Goal: Information Seeking & Learning: Understand process/instructions

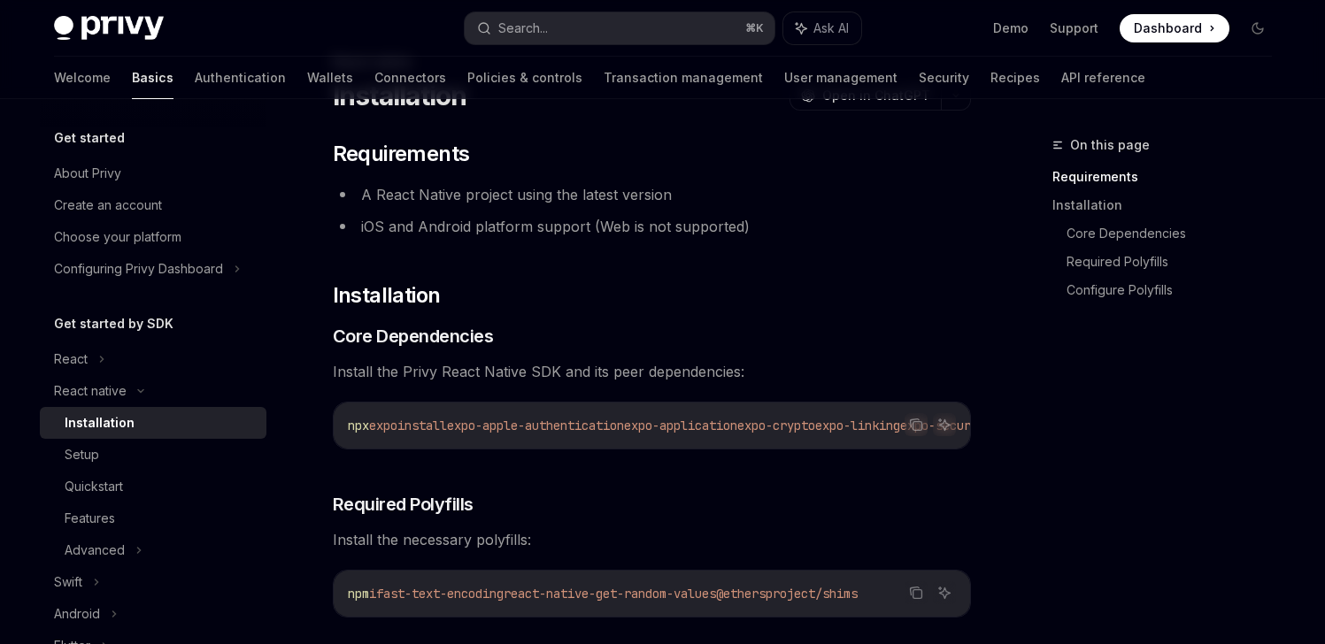
scroll to position [96, 0]
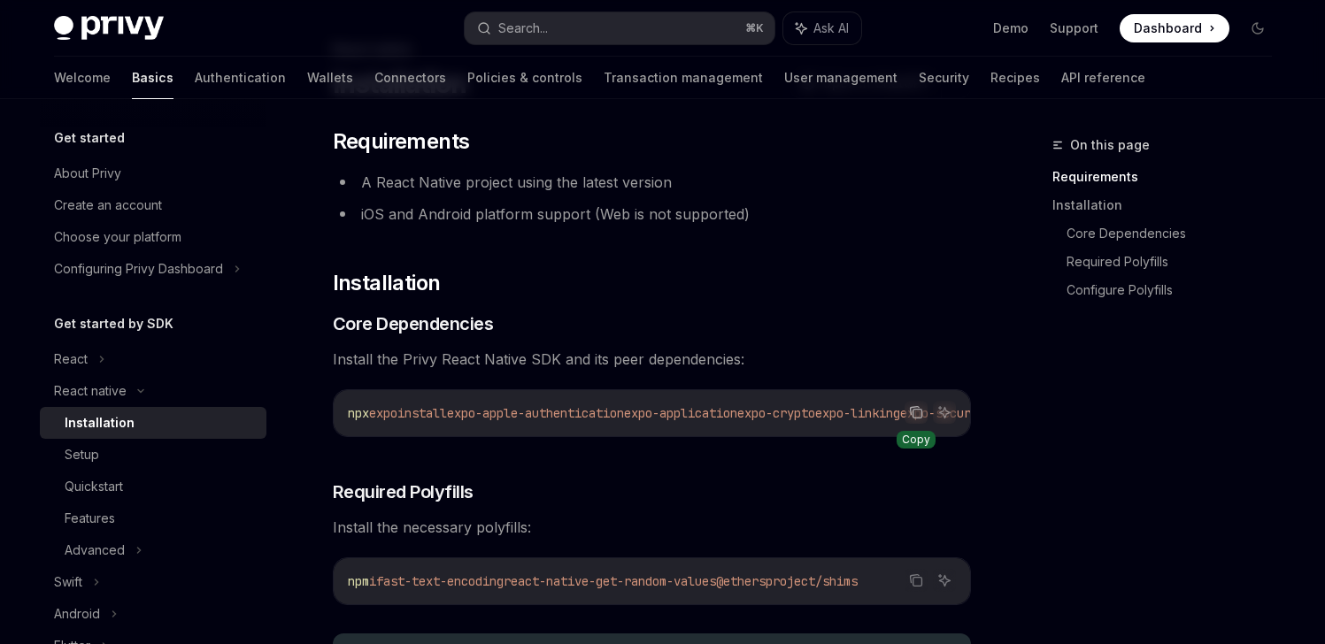
click at [918, 411] on icon "Copy the contents from the code block" at bounding box center [916, 412] width 14 height 14
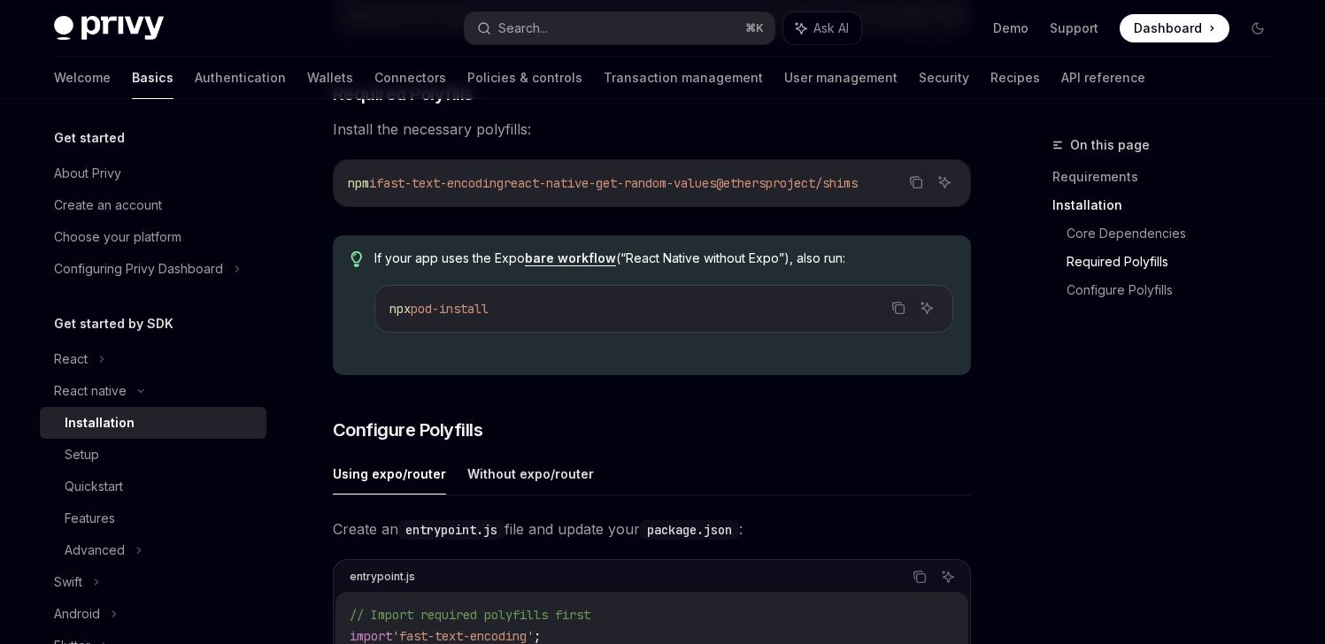
scroll to position [496, 0]
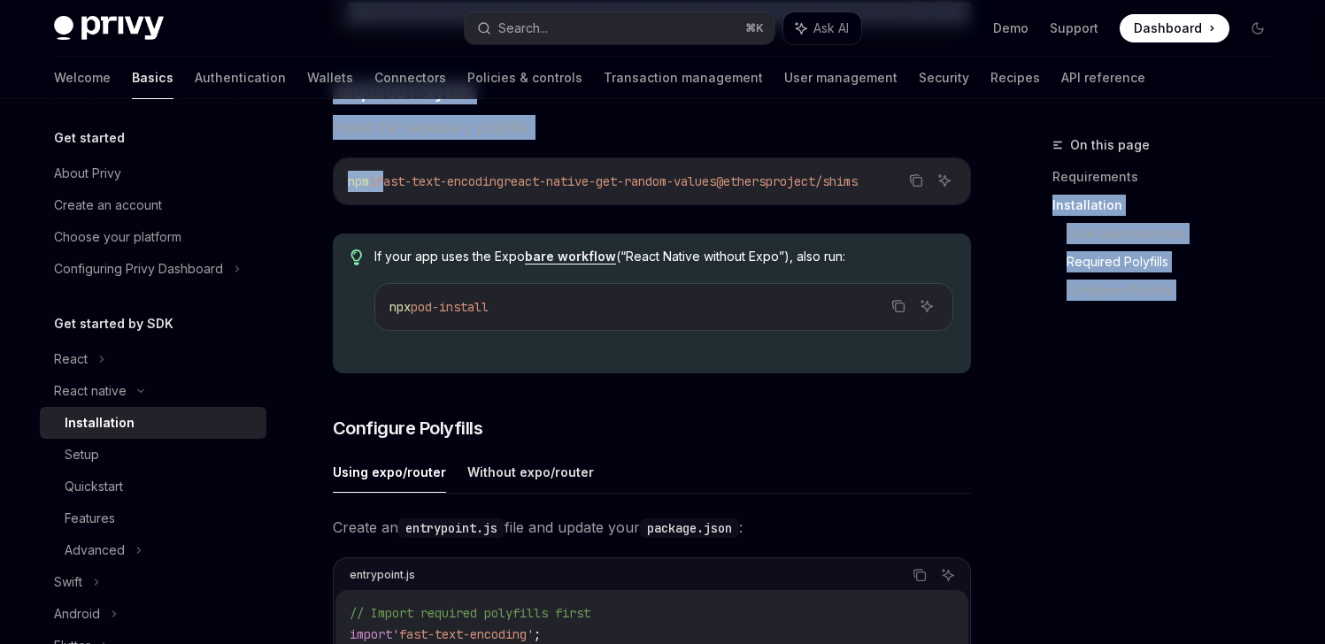
drag, startPoint x: 392, startPoint y: 188, endPoint x: 954, endPoint y: 197, distance: 562.1
click at [1033, 195] on div "On this page Requirements Installation Core Dependencies Required Polyfills Con…" at bounding box center [663, 563] width 1246 height 1918
click at [920, 187] on icon "Copy the contents from the code block" at bounding box center [916, 182] width 9 height 9
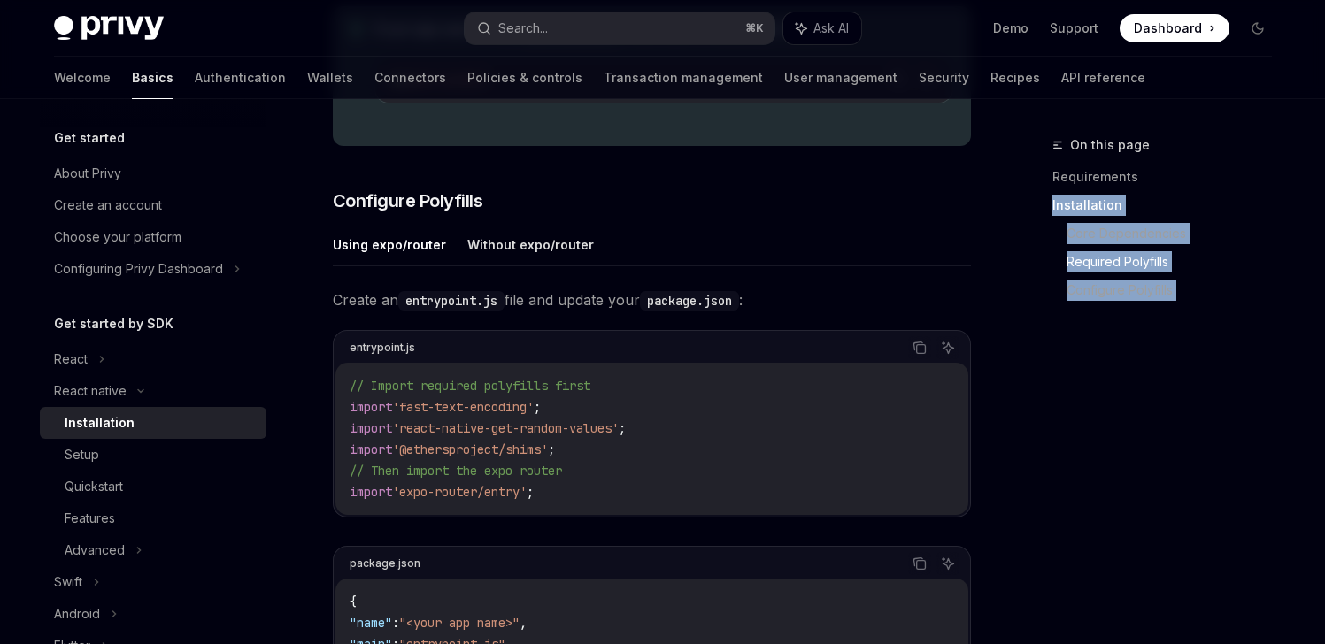
scroll to position [729, 0]
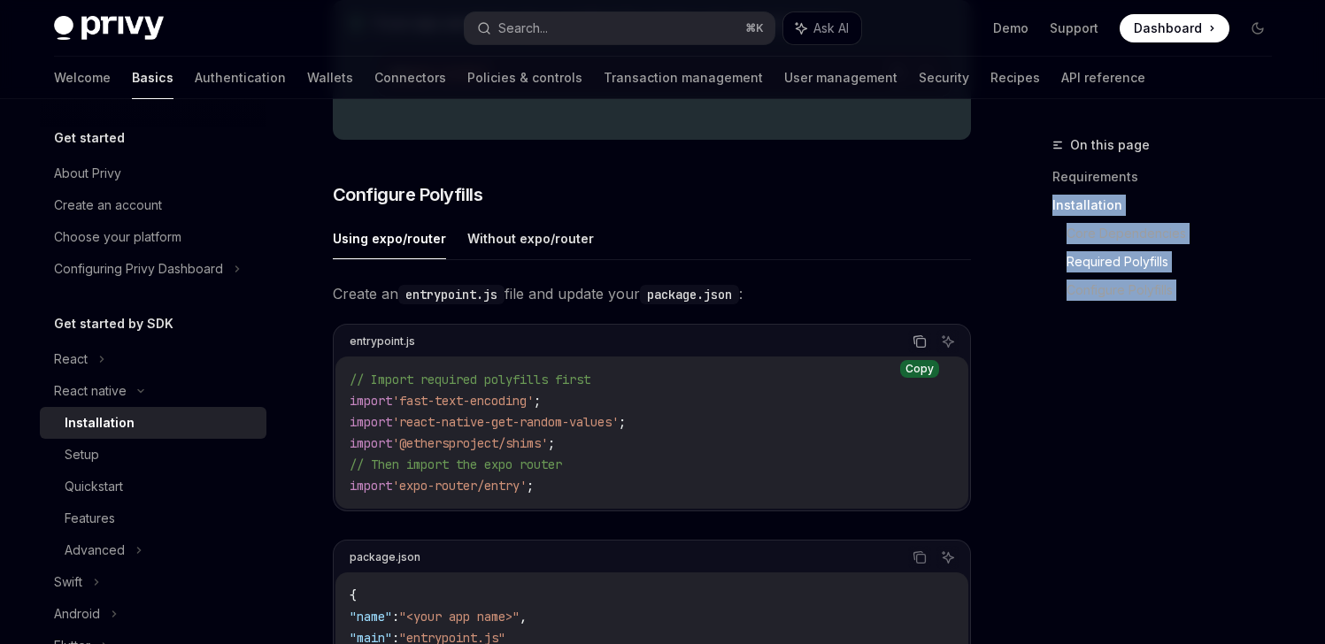
click at [916, 348] on icon "Copy the contents from the code block" at bounding box center [920, 343] width 9 height 9
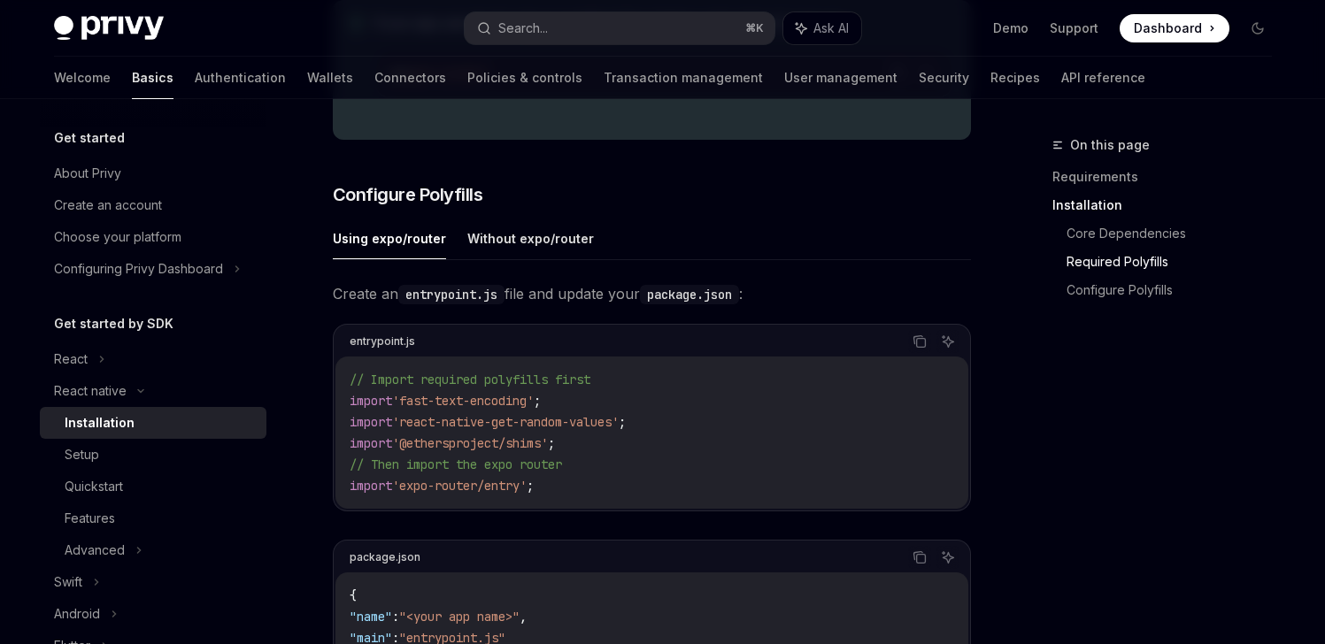
click at [958, 289] on span "Create an entrypoint.js file and update your package.json :" at bounding box center [652, 293] width 638 height 25
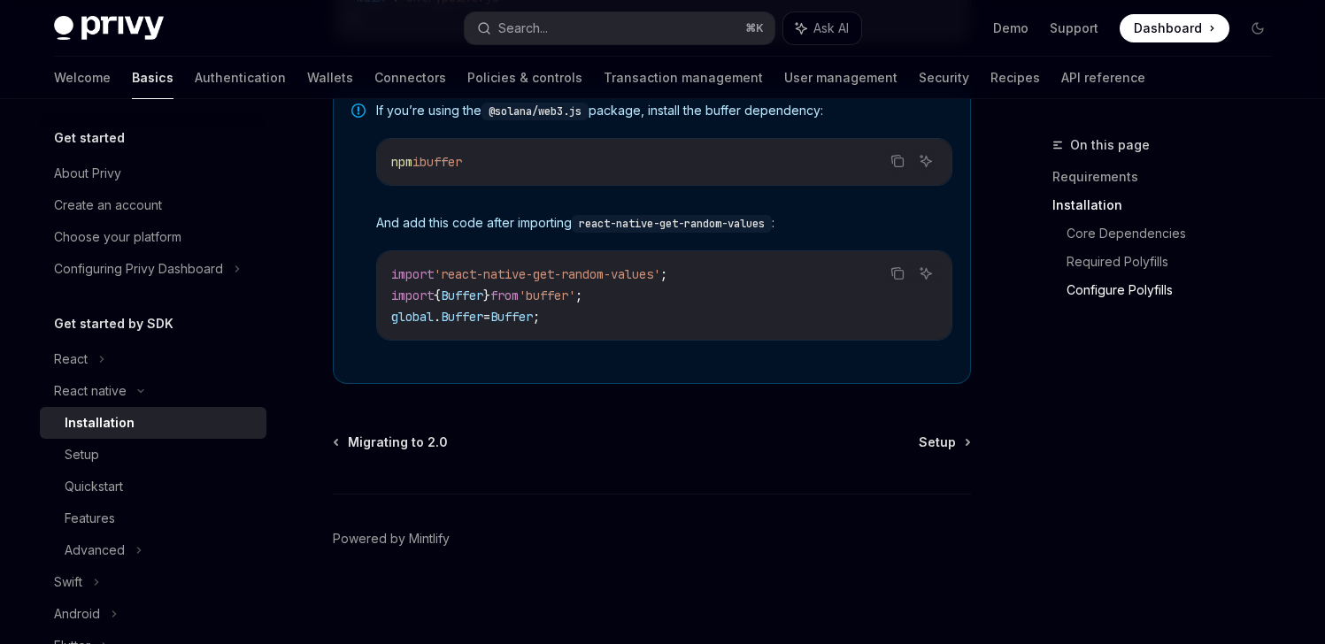
scroll to position [1363, 0]
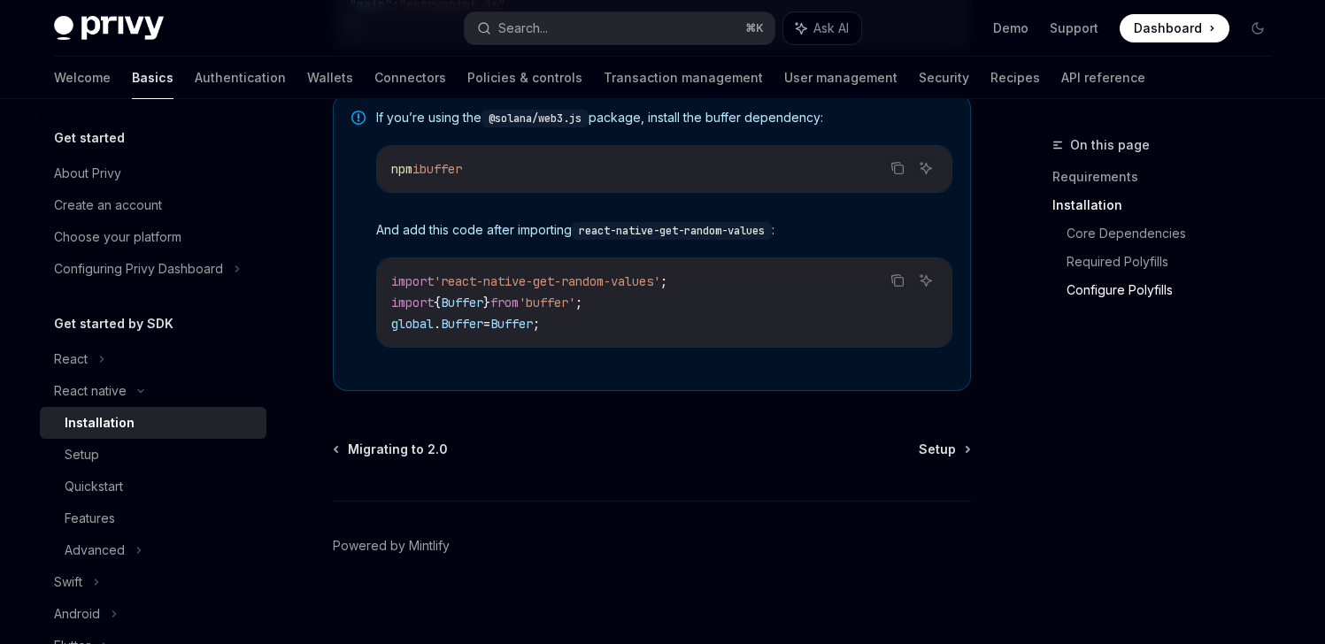
click at [958, 466] on div "Migrating to 2.0 Setup Powered by Mintlify" at bounding box center [652, 547] width 638 height 213
click at [945, 450] on span "Setup" at bounding box center [937, 450] width 37 height 18
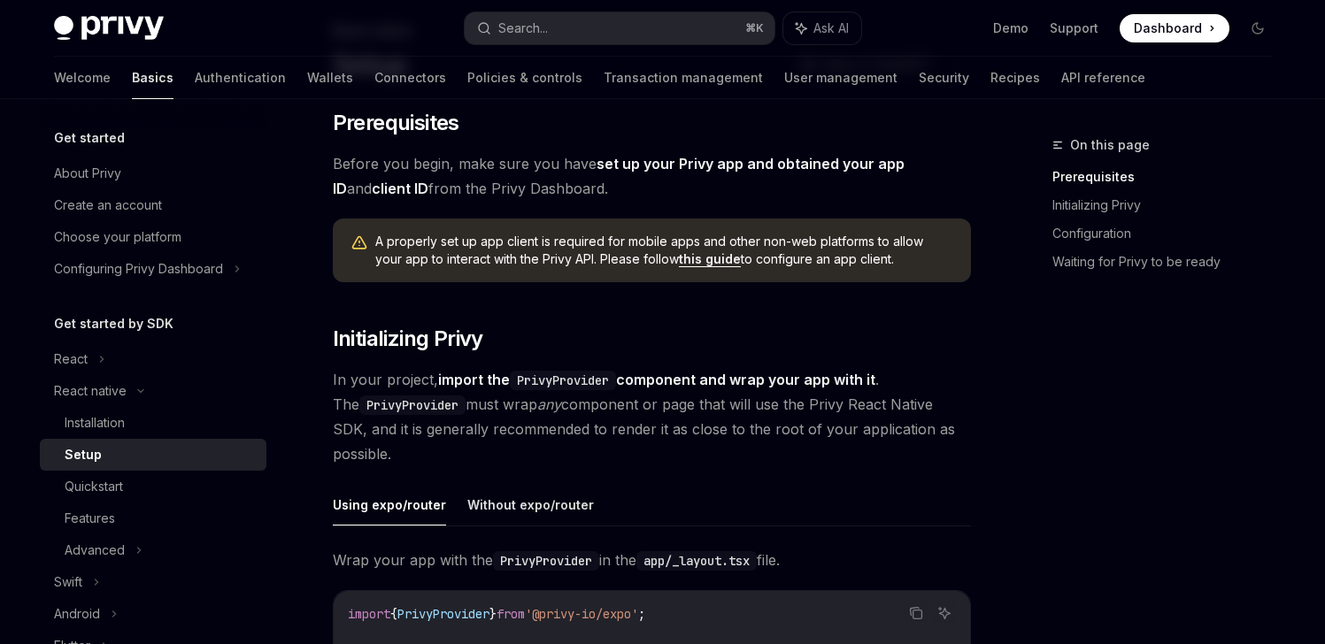
scroll to position [106, 0]
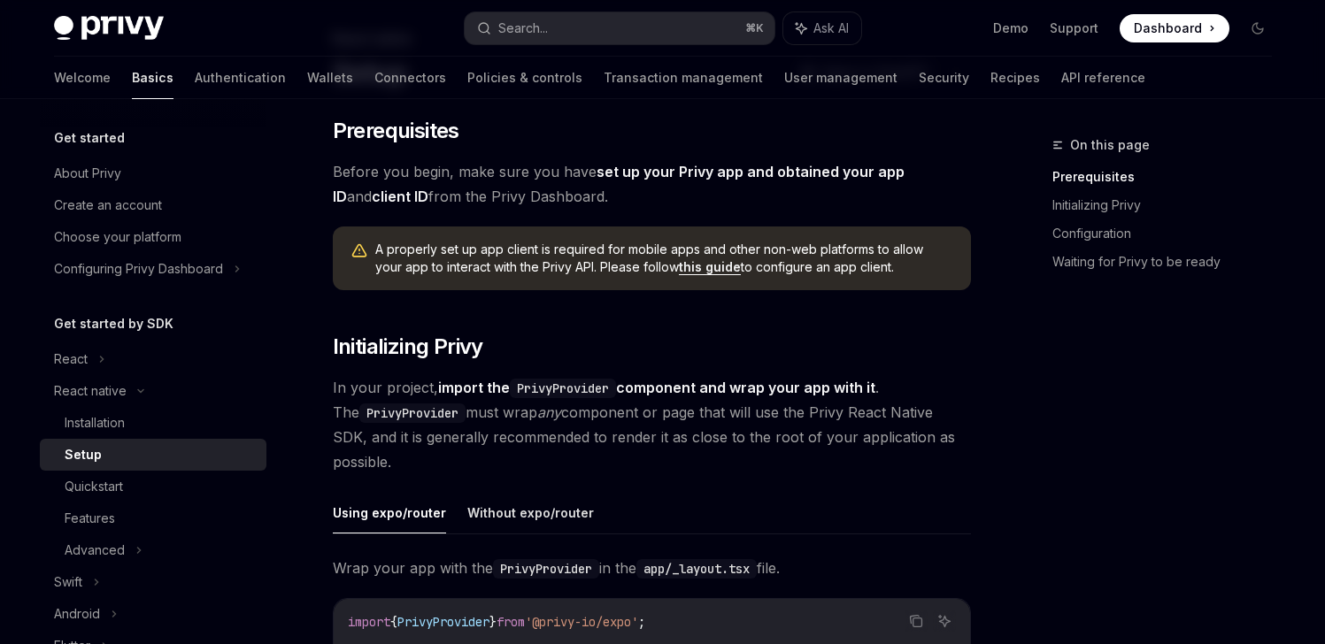
click at [685, 266] on link "this guide" at bounding box center [710, 267] width 62 height 16
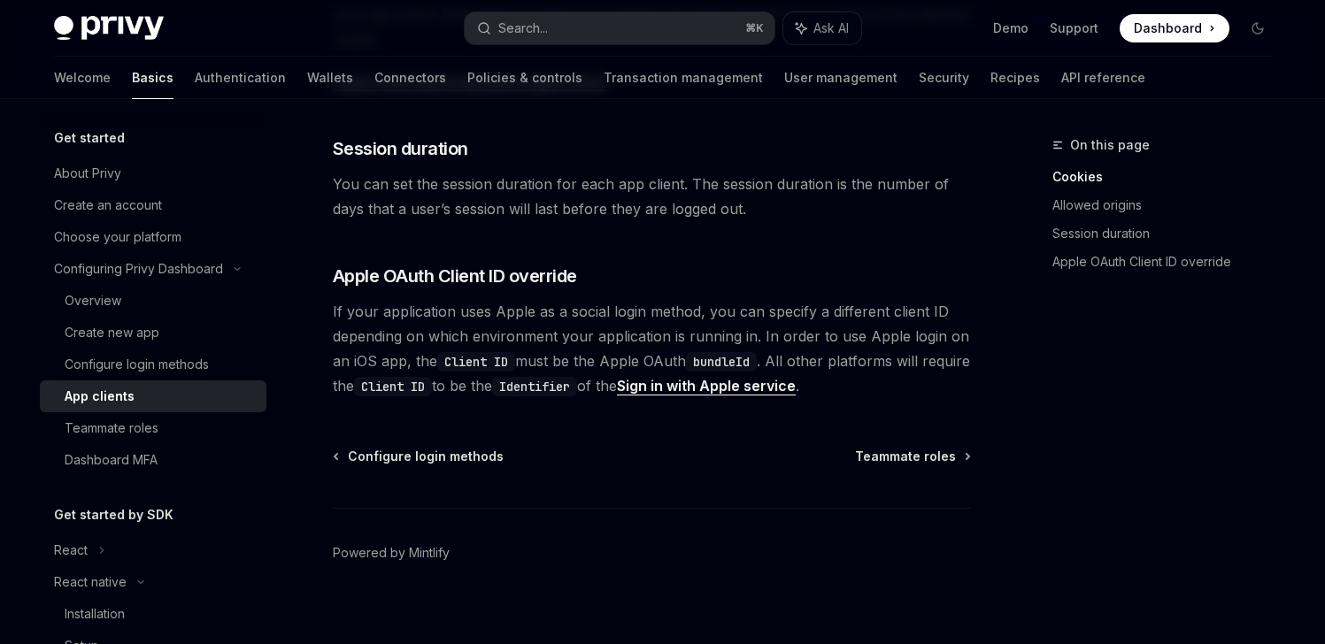
scroll to position [769, 0]
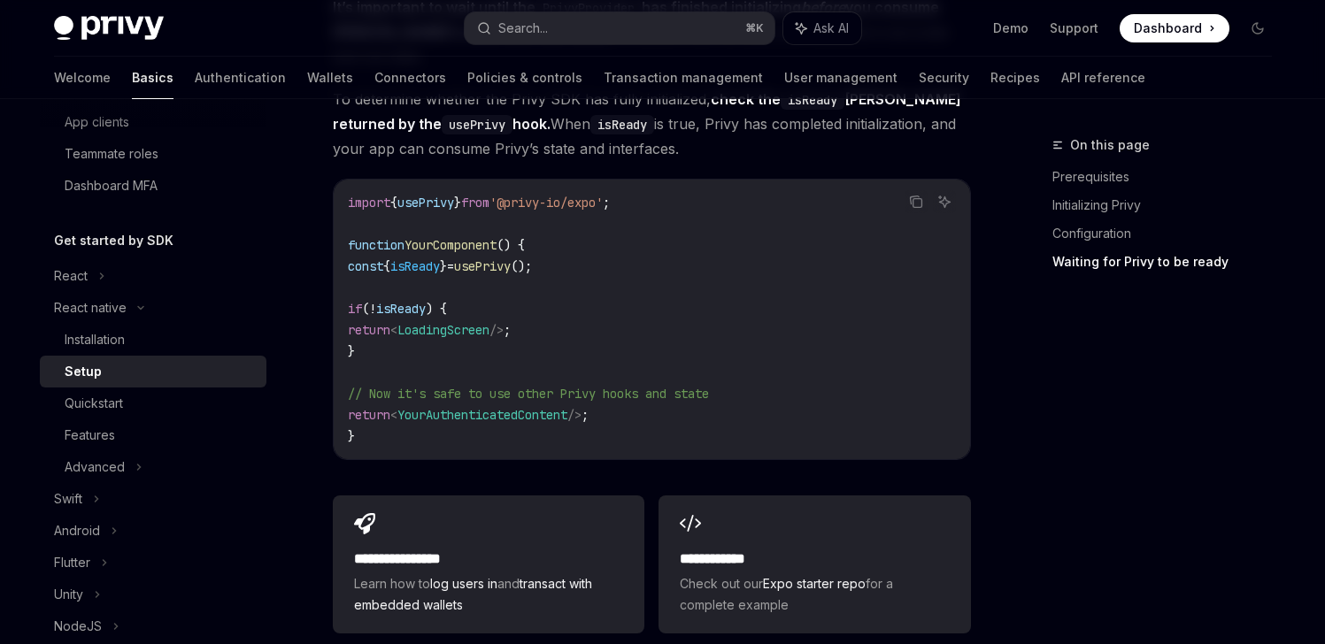
scroll to position [1589, 0]
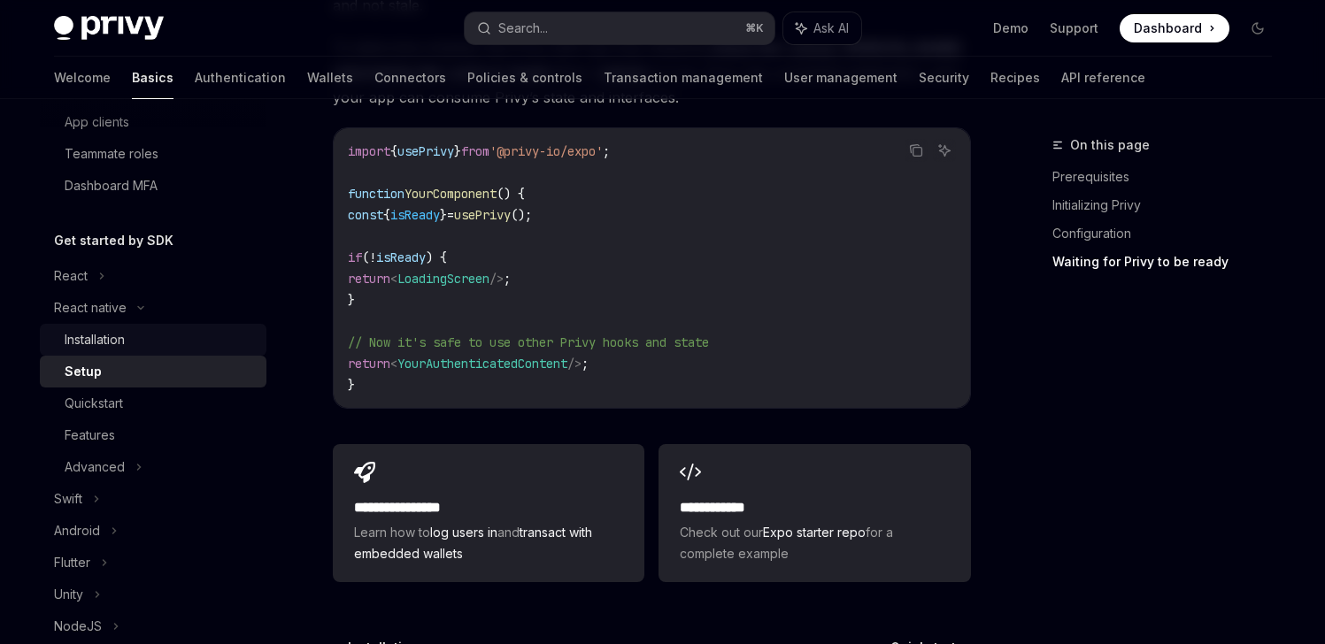
click at [108, 344] on div "Installation" at bounding box center [95, 339] width 60 height 21
type textarea "*"
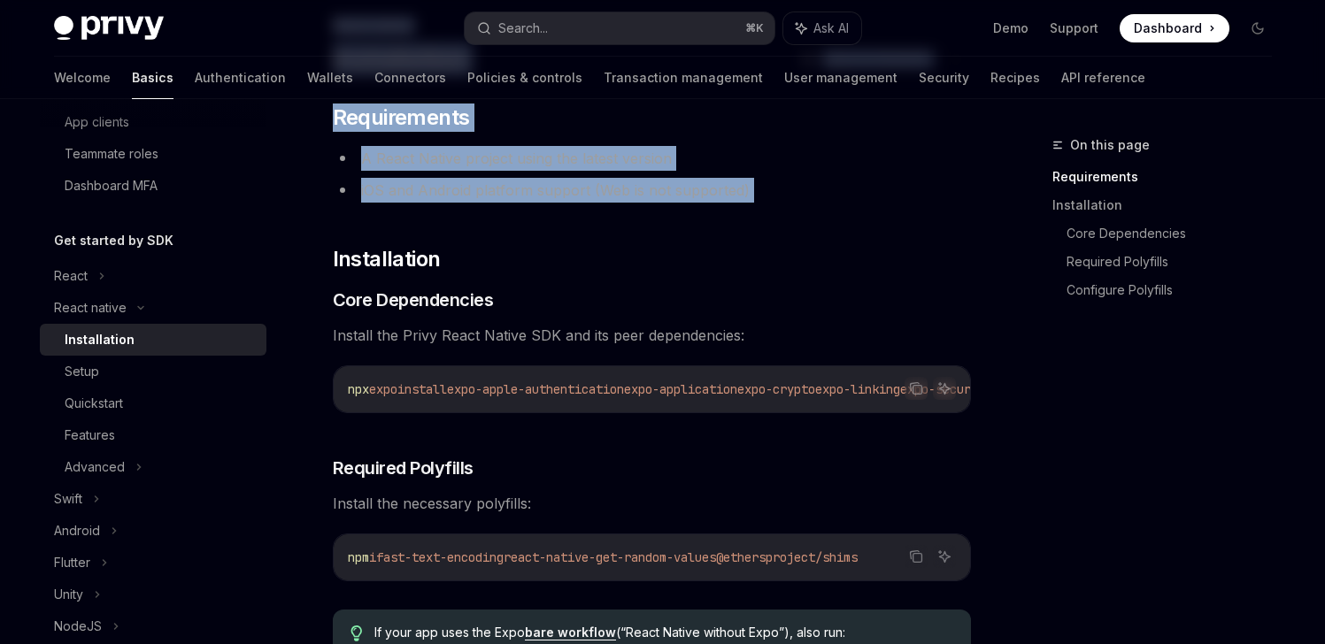
drag, startPoint x: 345, startPoint y: 146, endPoint x: 668, endPoint y: 238, distance: 335.9
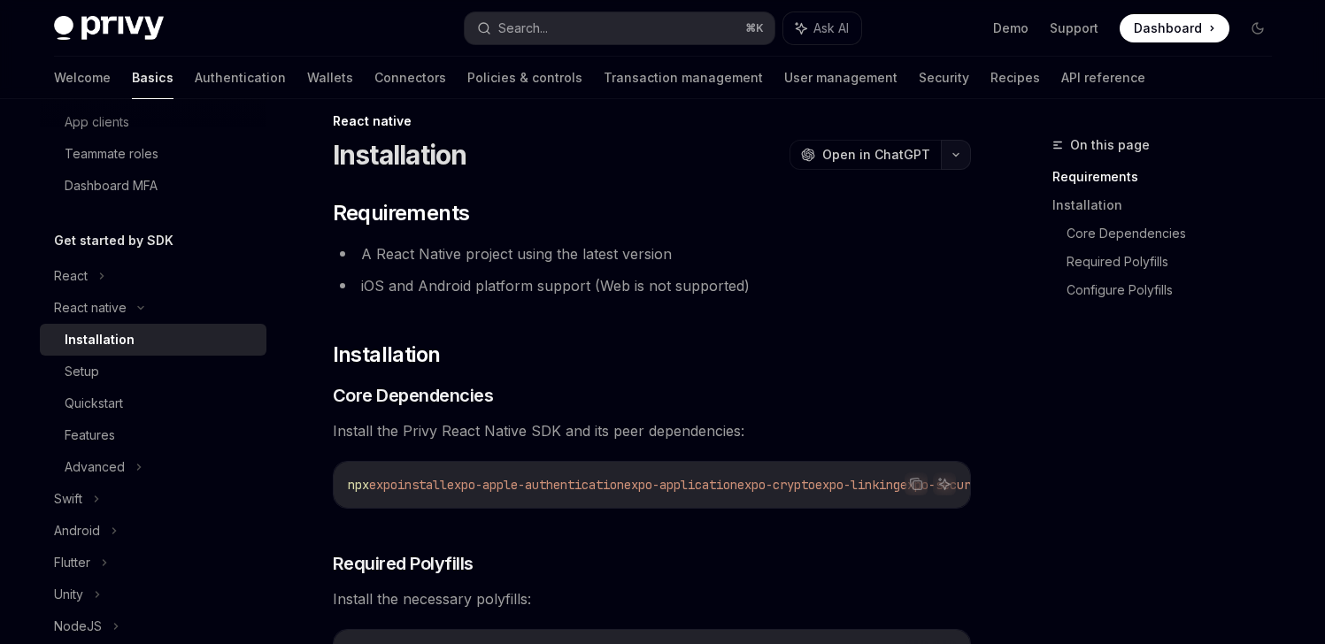
scroll to position [23, 0]
click at [952, 159] on button "button" at bounding box center [956, 156] width 30 height 30
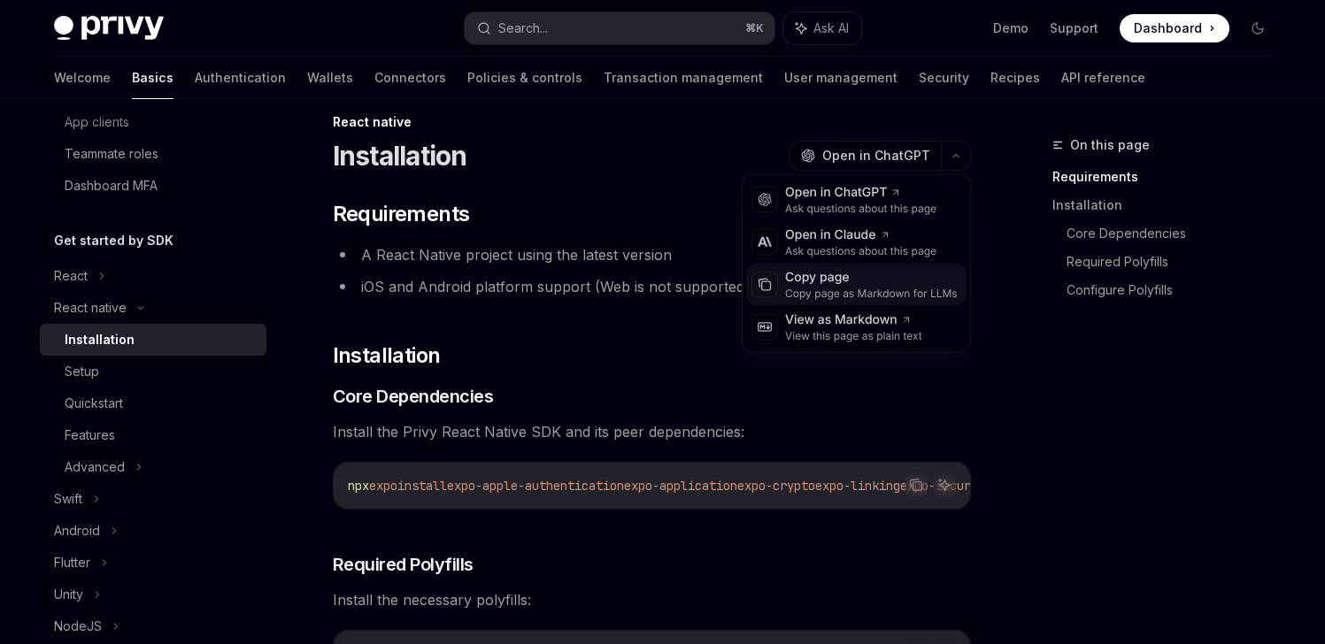
click at [840, 281] on div "Copy page" at bounding box center [871, 278] width 173 height 18
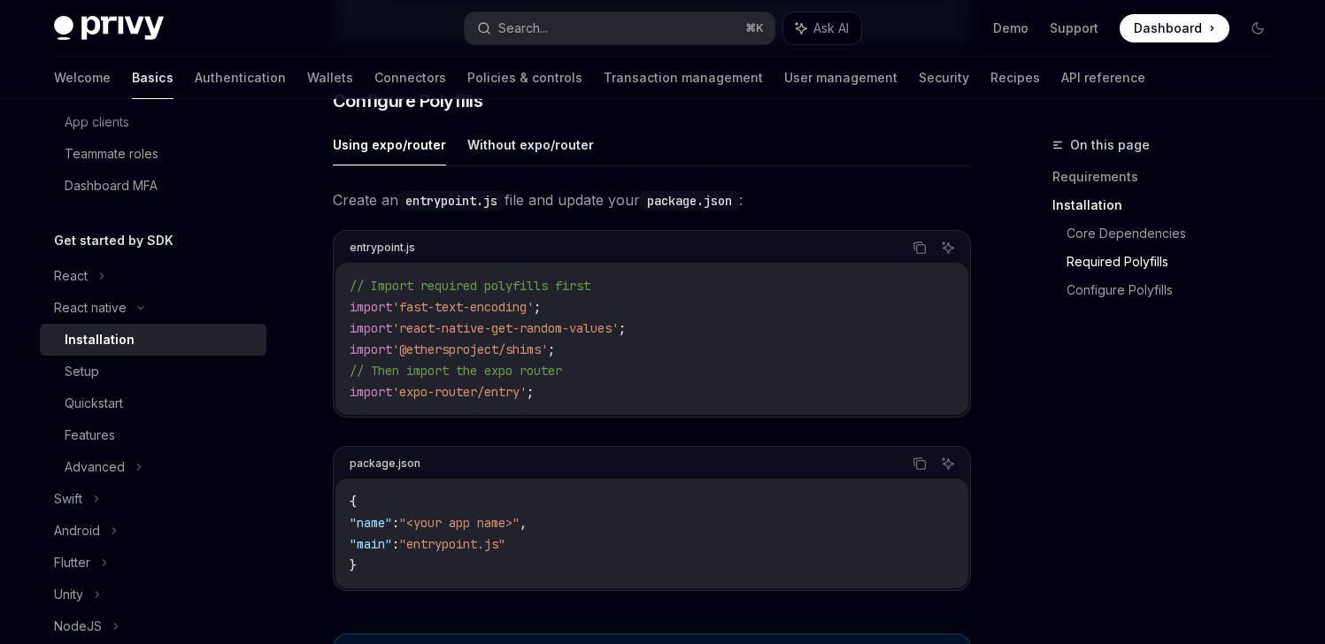
scroll to position [864, 0]
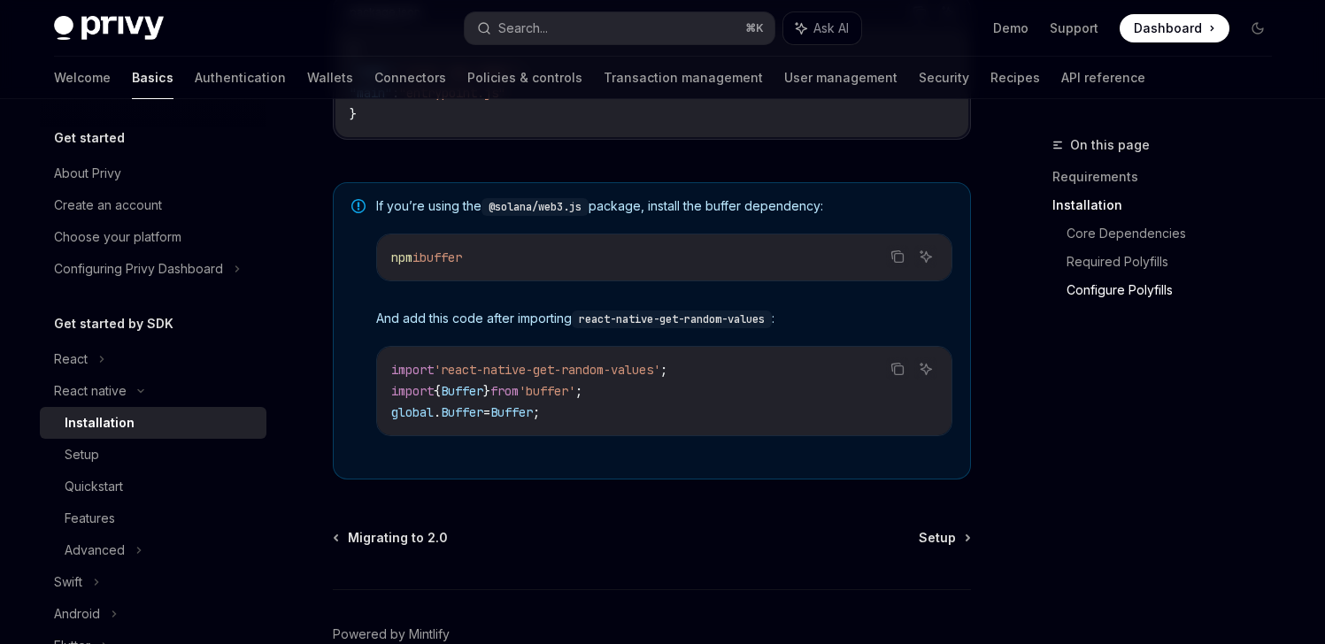
scroll to position [1379, 0]
